Goal: Task Accomplishment & Management: Manage account settings

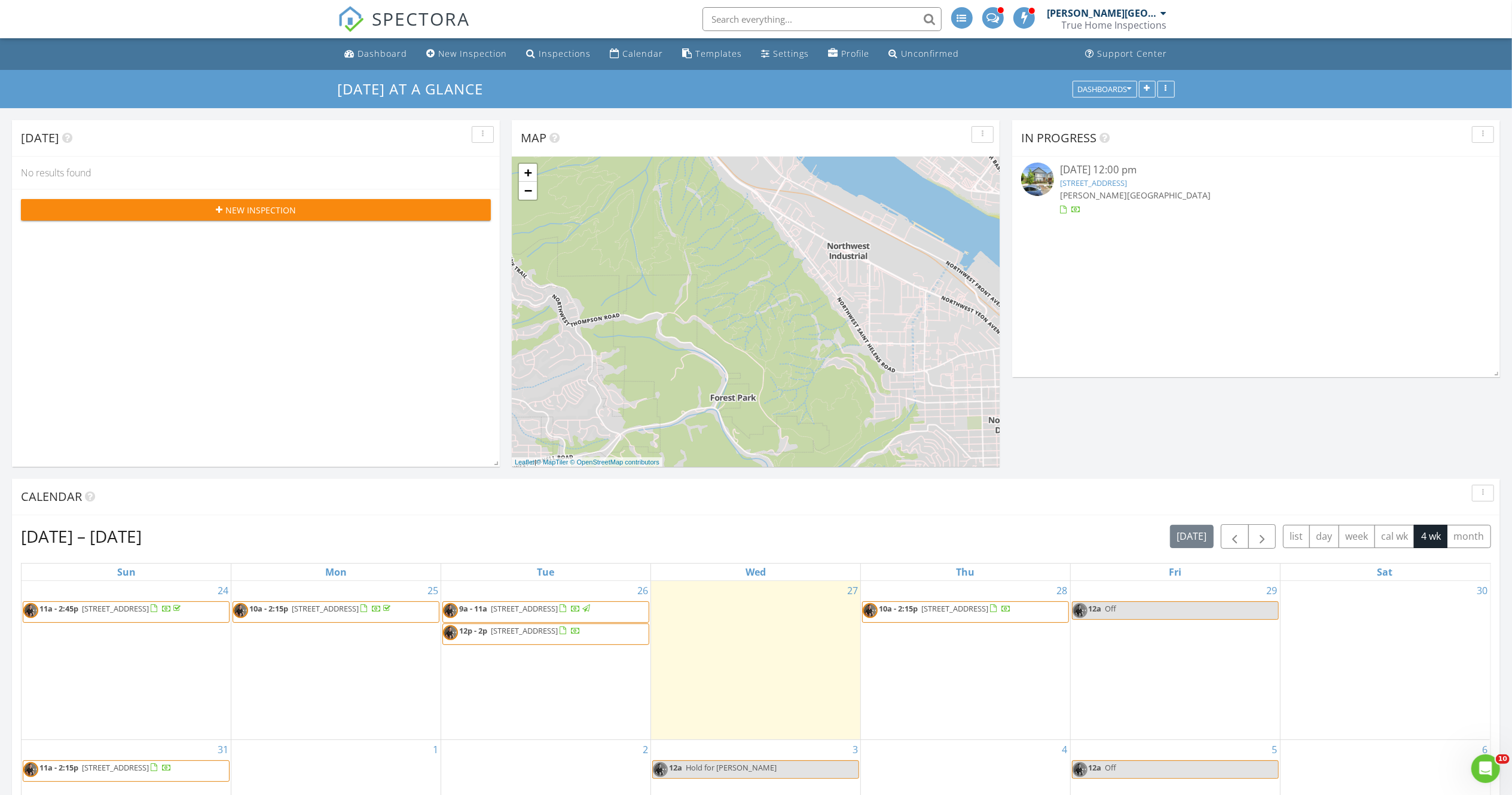
click at [524, 632] on span "380 SE 86th Ave, Portland 97216" at bounding box center [524, 630] width 67 height 10
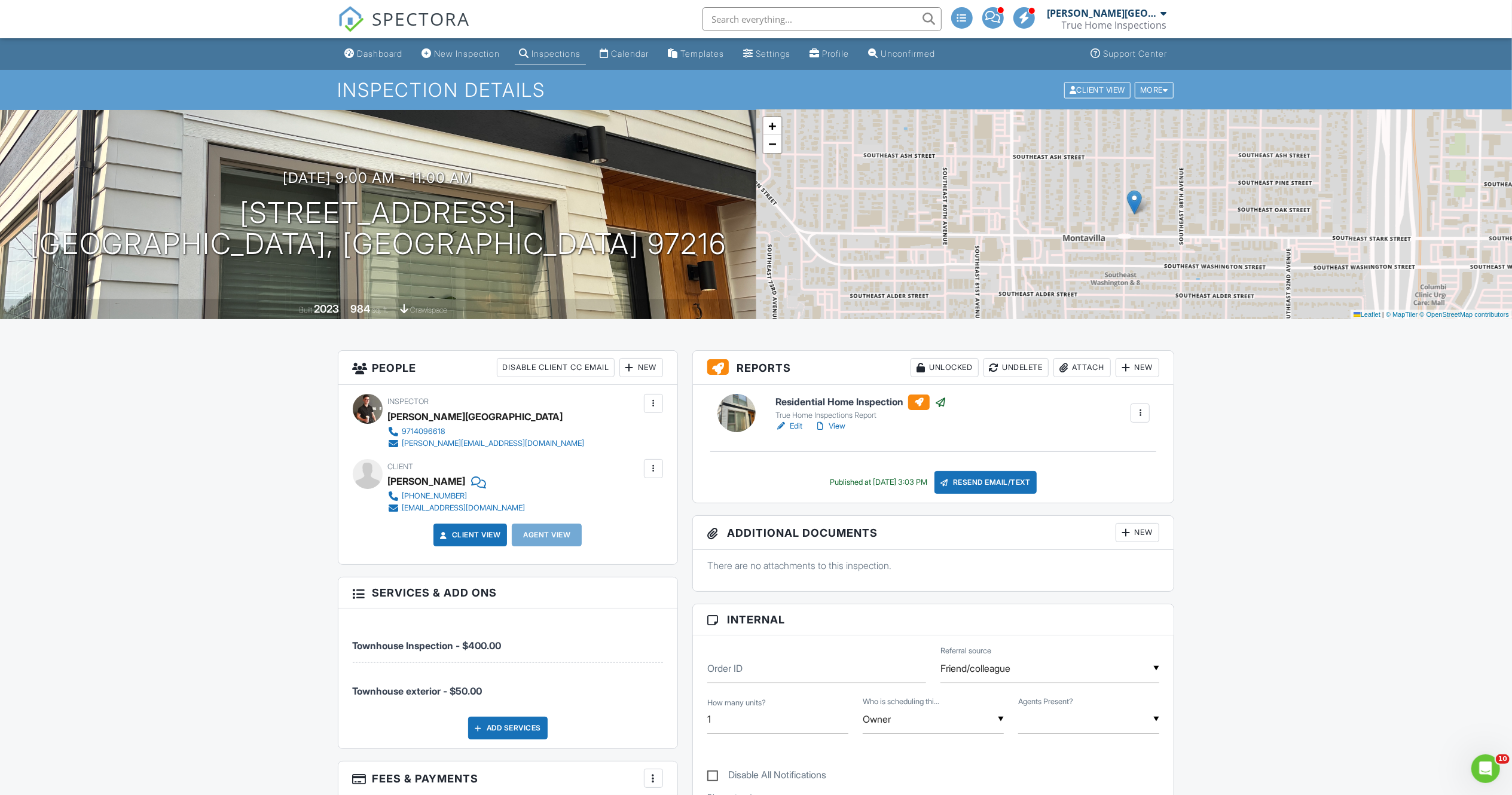
click at [794, 423] on link "Edit" at bounding box center [788, 426] width 27 height 12
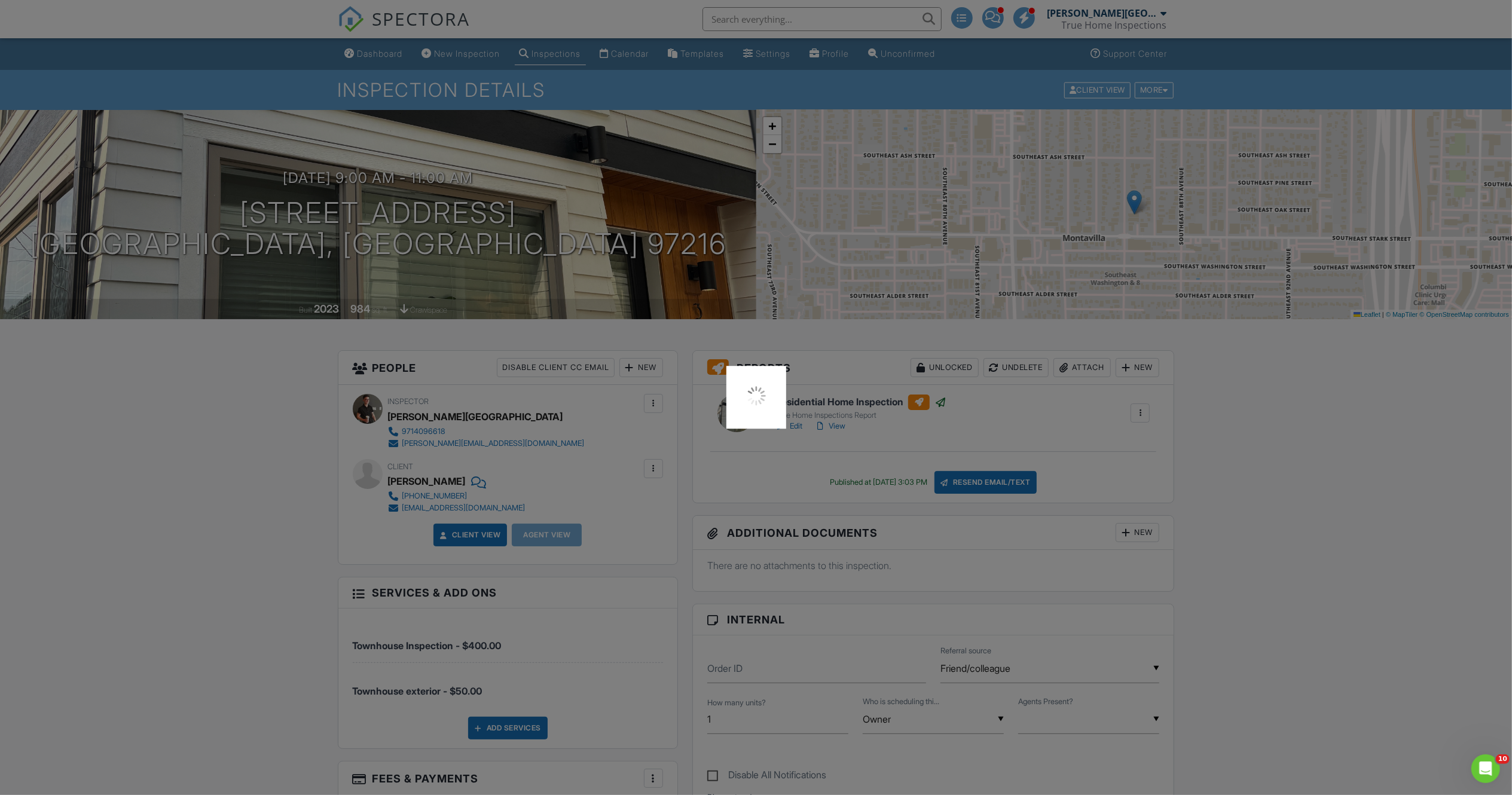
click at [159, 515] on div at bounding box center [756, 397] width 1512 height 795
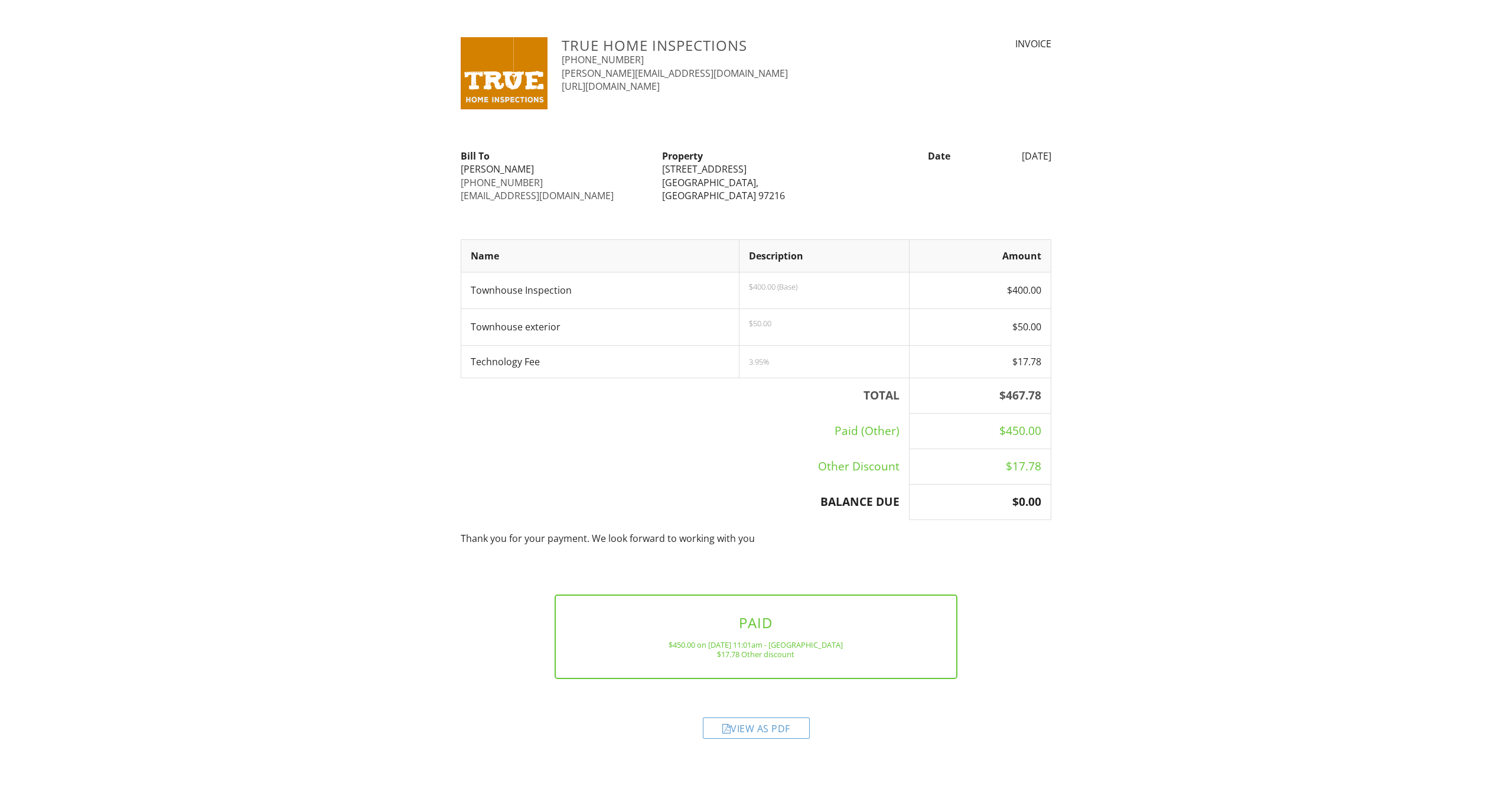
click at [766, 741] on div "View as PDF" at bounding box center [756, 719] width 605 height 57
click at [766, 730] on div "View as PDF" at bounding box center [756, 728] width 107 height 21
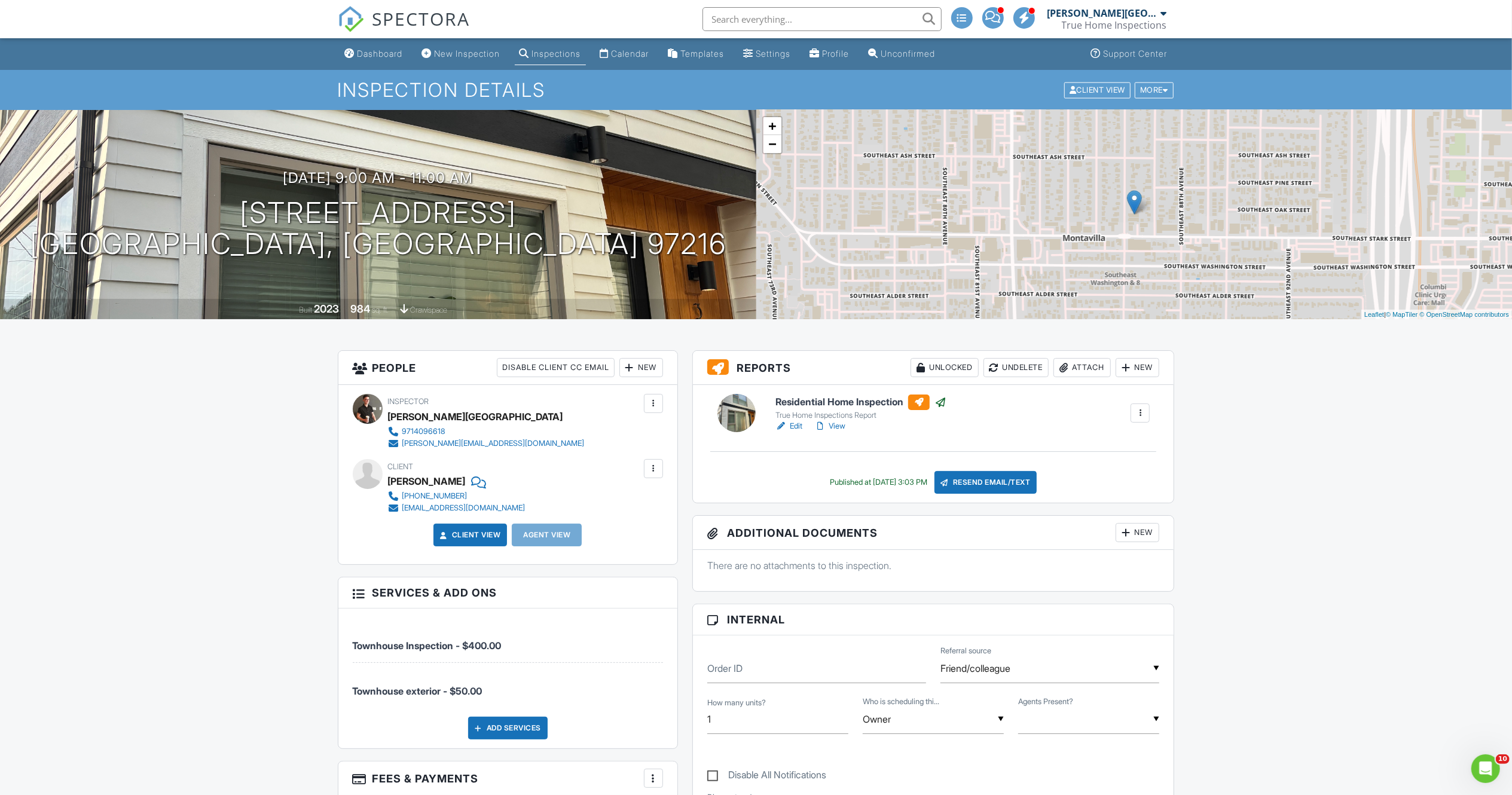
click at [792, 427] on link "Edit" at bounding box center [788, 426] width 27 height 12
